Goal: Task Accomplishment & Management: Understand process/instructions

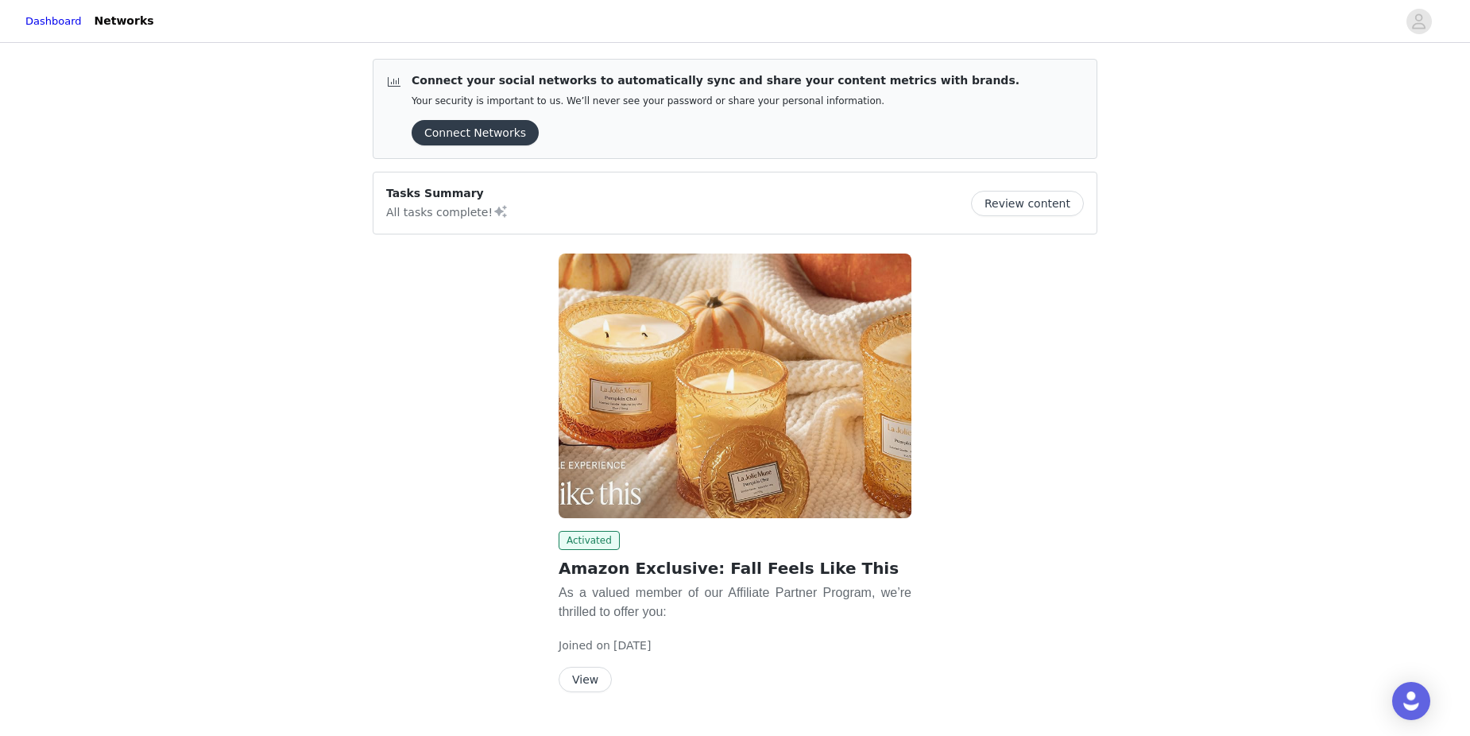
click at [1050, 205] on button "Review content" at bounding box center [1027, 203] width 113 height 25
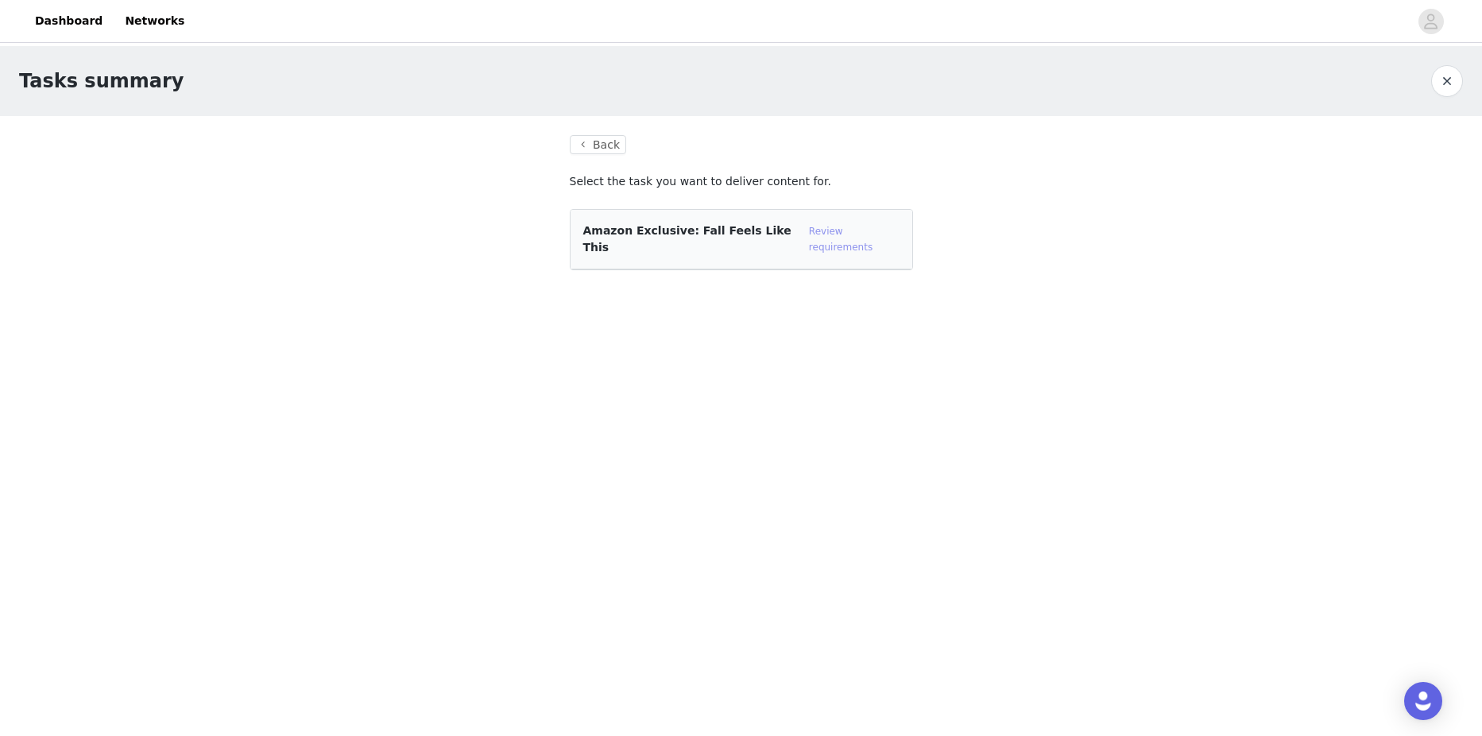
click at [851, 234] on link "Review requirements" at bounding box center [841, 239] width 64 height 27
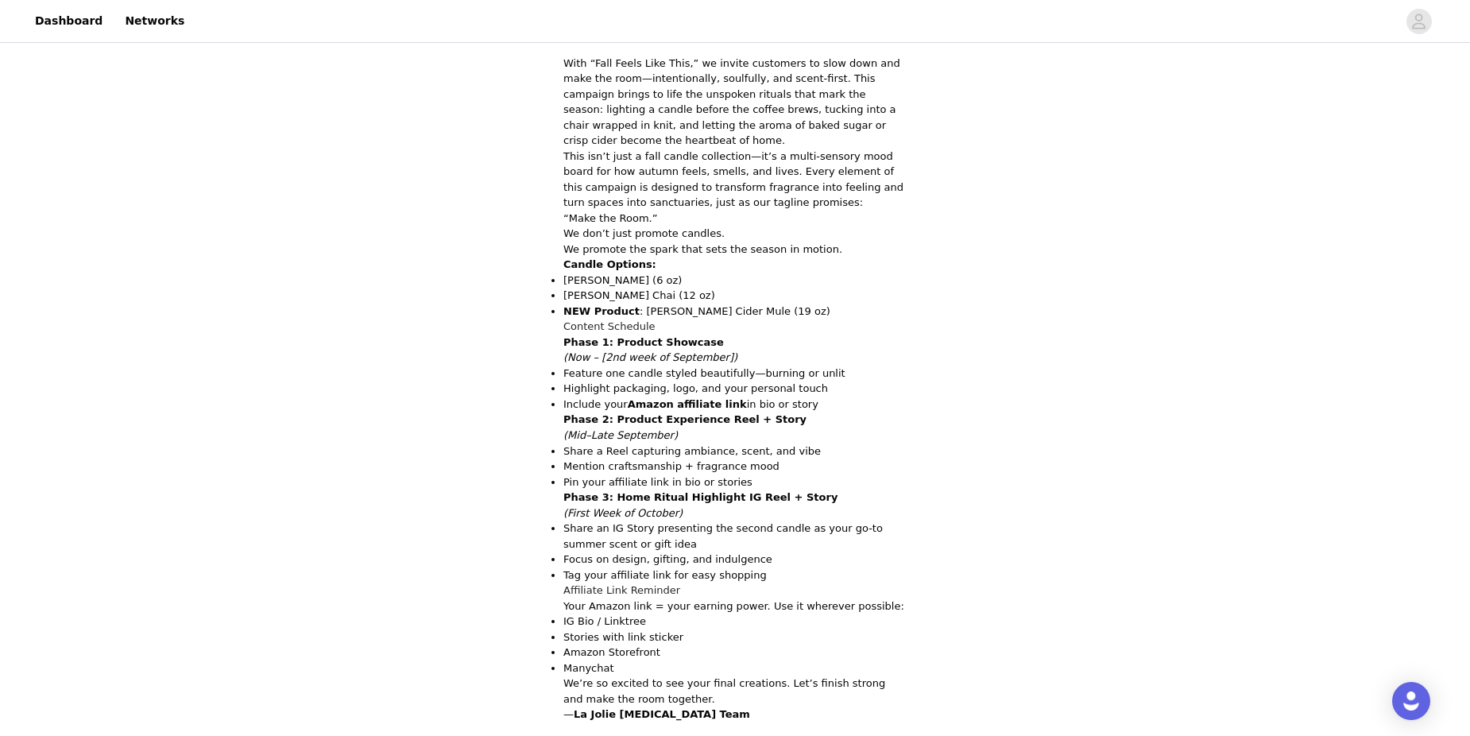
scroll to position [397, 0]
